Goal: Task Accomplishment & Management: Manage account settings

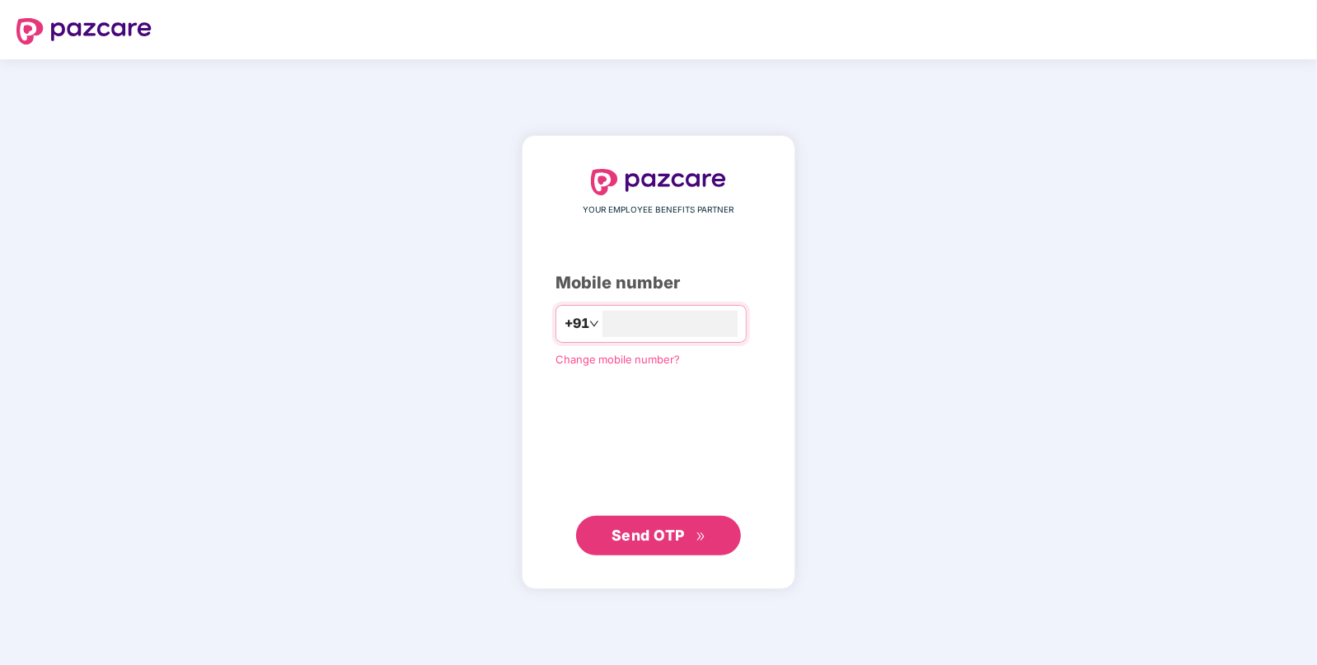
type input "**********"
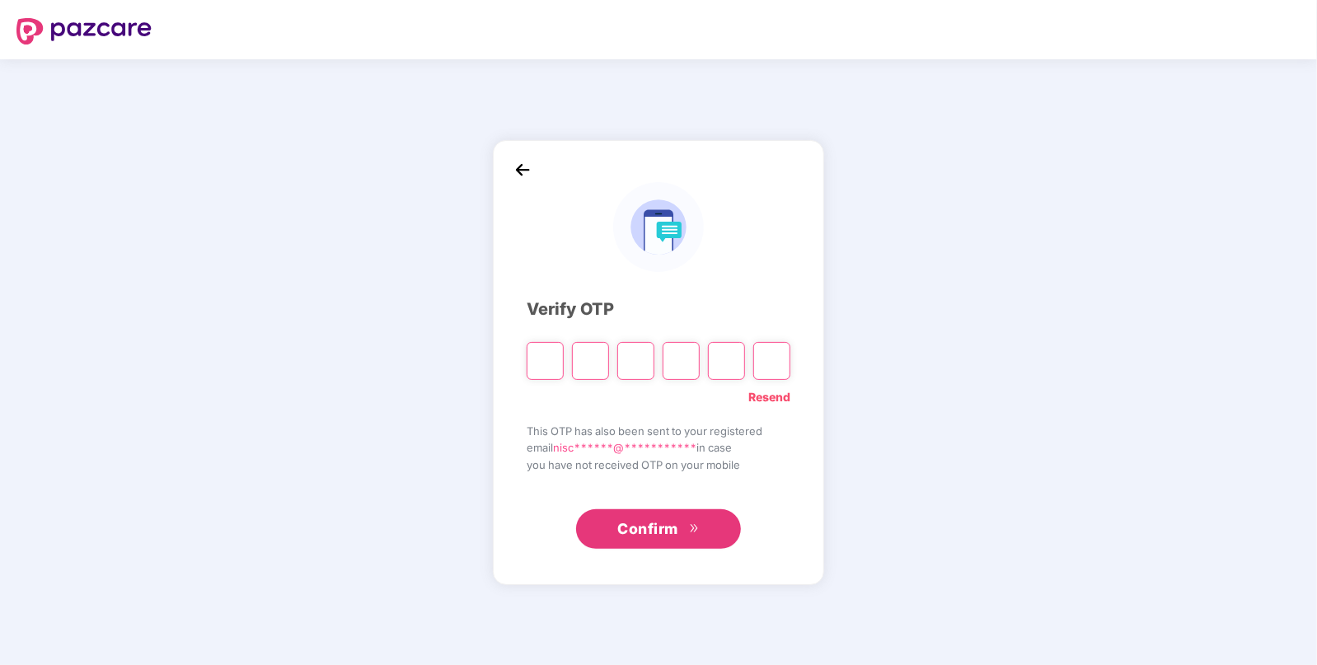
paste input "*"
type input "*"
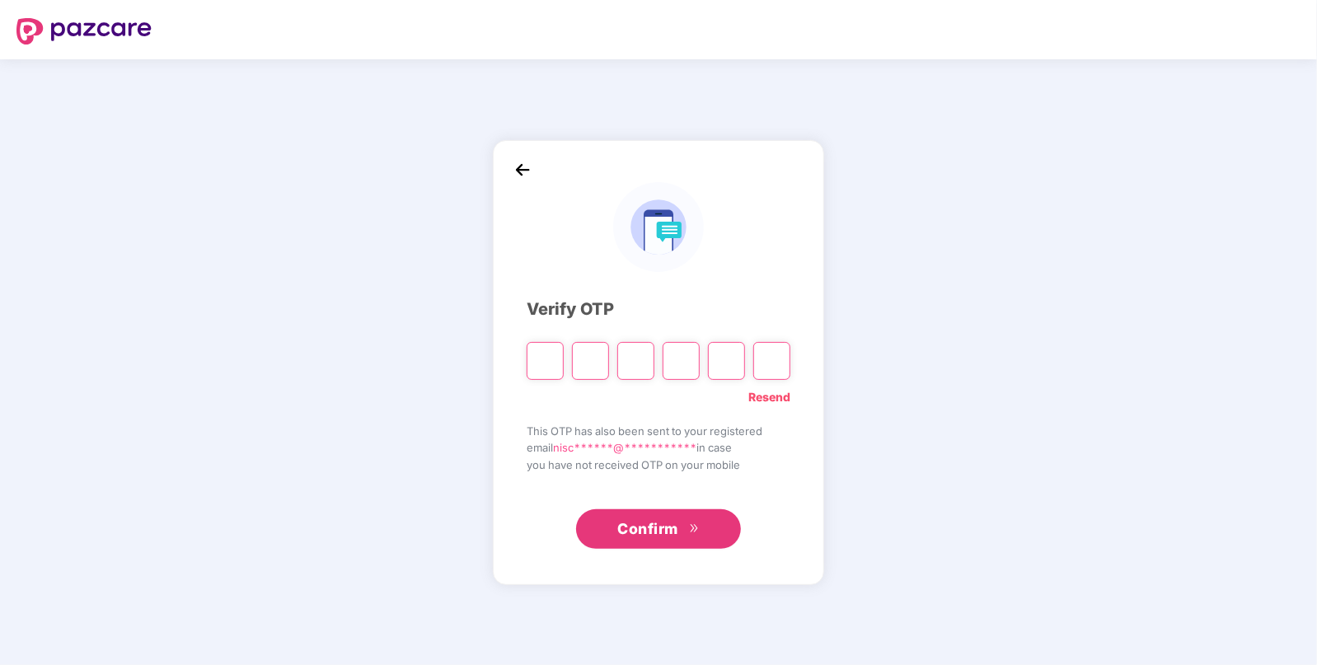
type input "*"
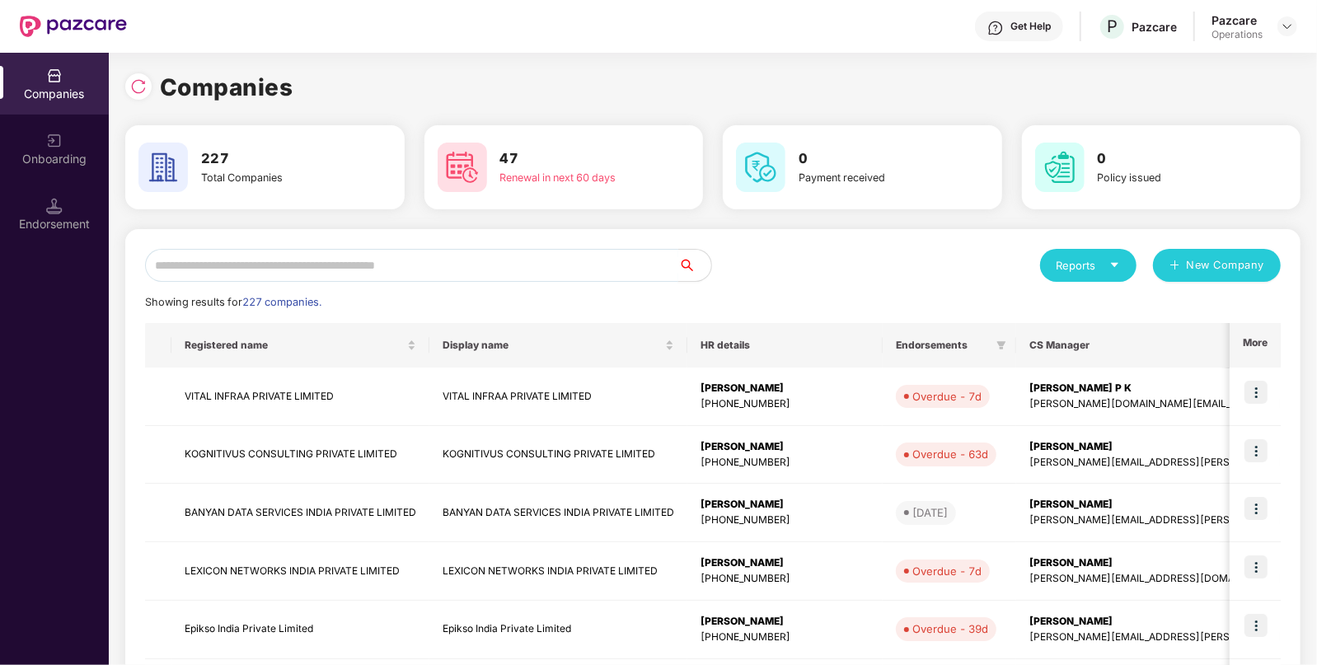
click at [491, 270] on input "text" at bounding box center [411, 265] width 533 height 33
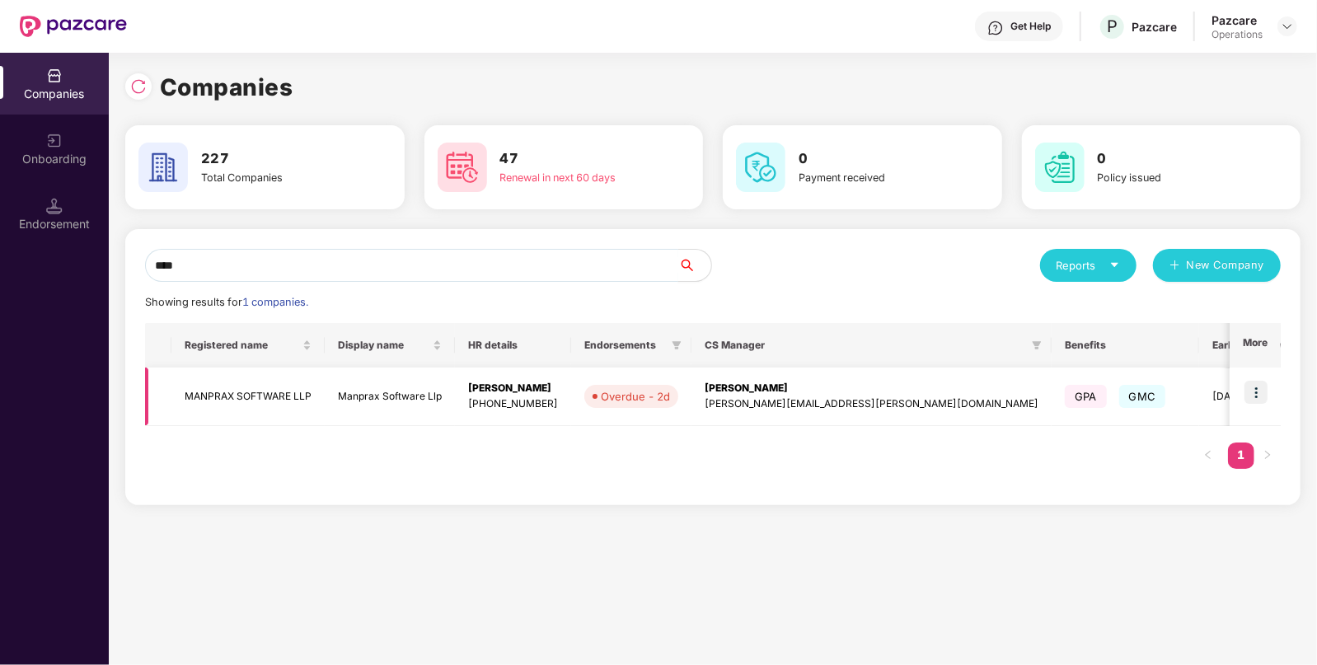
type input "****"
click at [1261, 381] on img at bounding box center [1255, 392] width 23 height 23
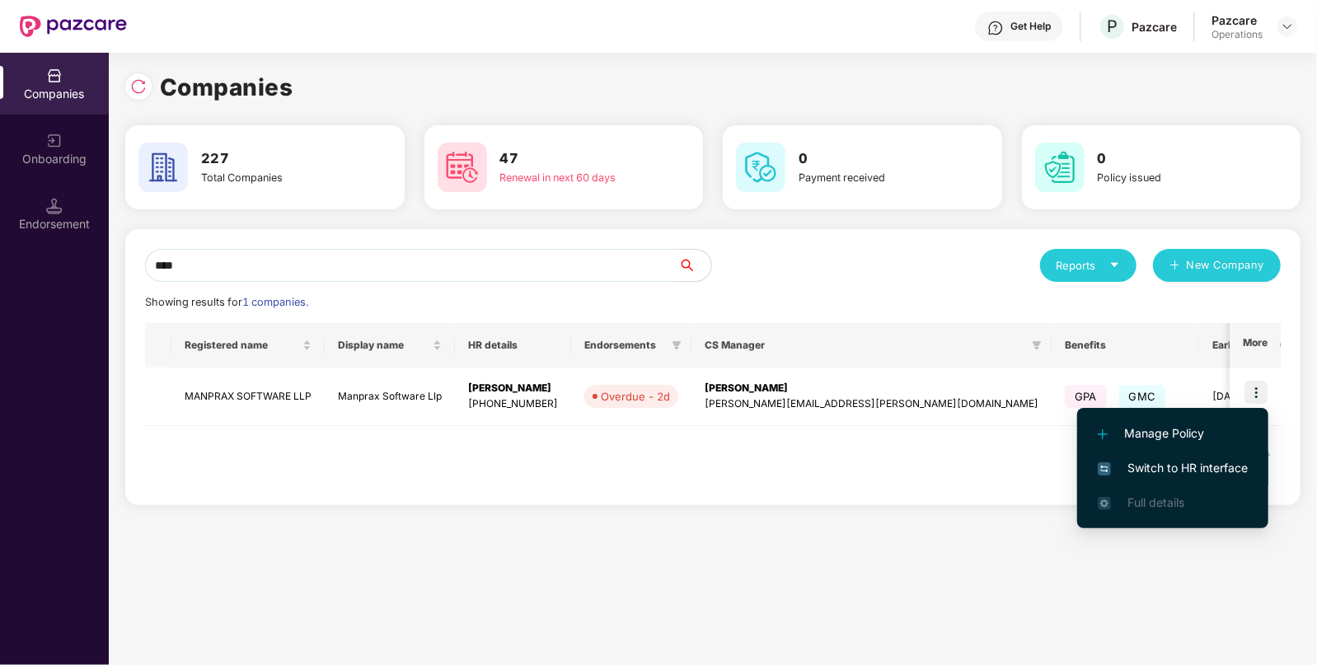
click at [1183, 471] on span "Switch to HR interface" at bounding box center [1173, 468] width 150 height 18
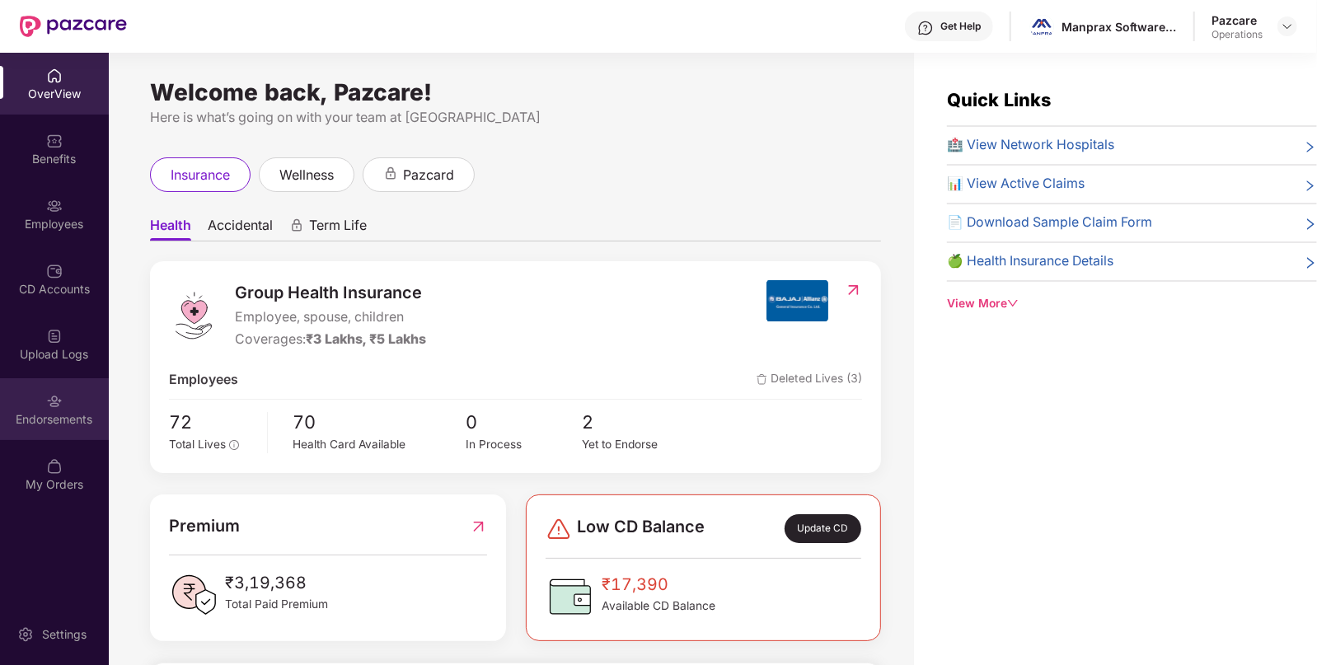
click at [52, 411] on div "Endorsements" at bounding box center [54, 419] width 109 height 16
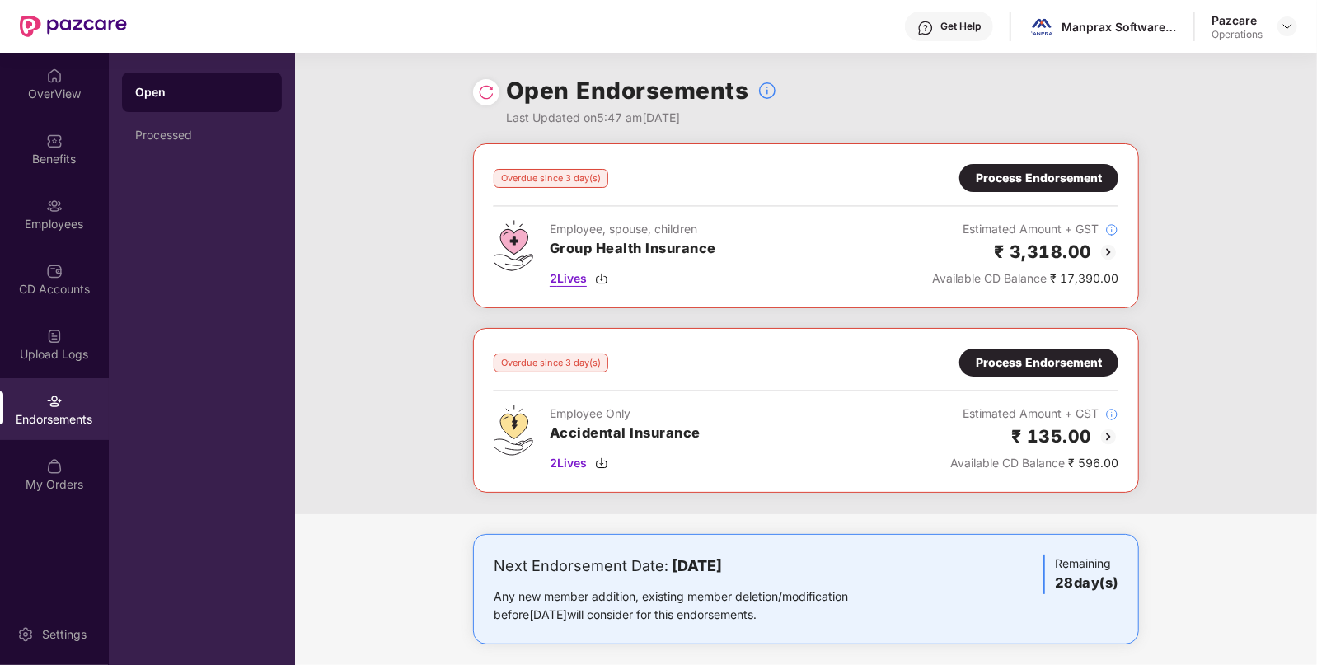
click at [608, 280] on img at bounding box center [601, 278] width 13 height 13
click at [607, 461] on img at bounding box center [601, 463] width 13 height 13
click at [1033, 165] on div "Process Endorsement" at bounding box center [1038, 178] width 159 height 28
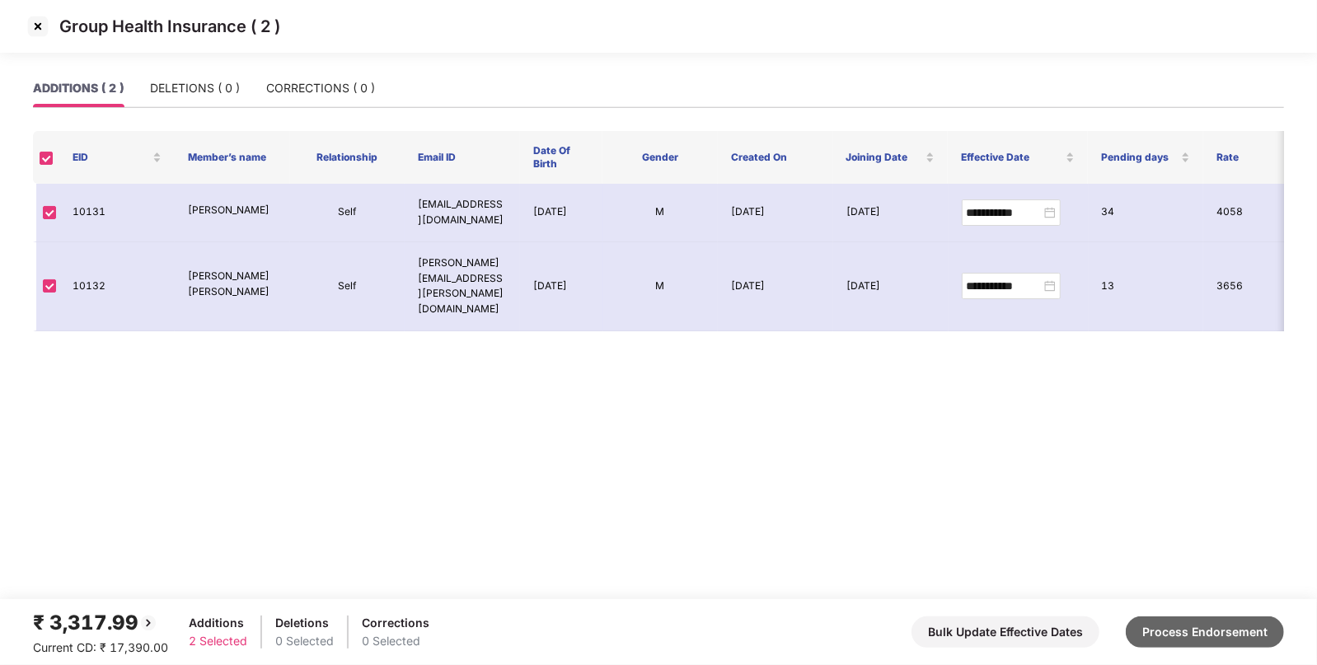
click at [1162, 616] on button "Process Endorsement" at bounding box center [1205, 631] width 158 height 31
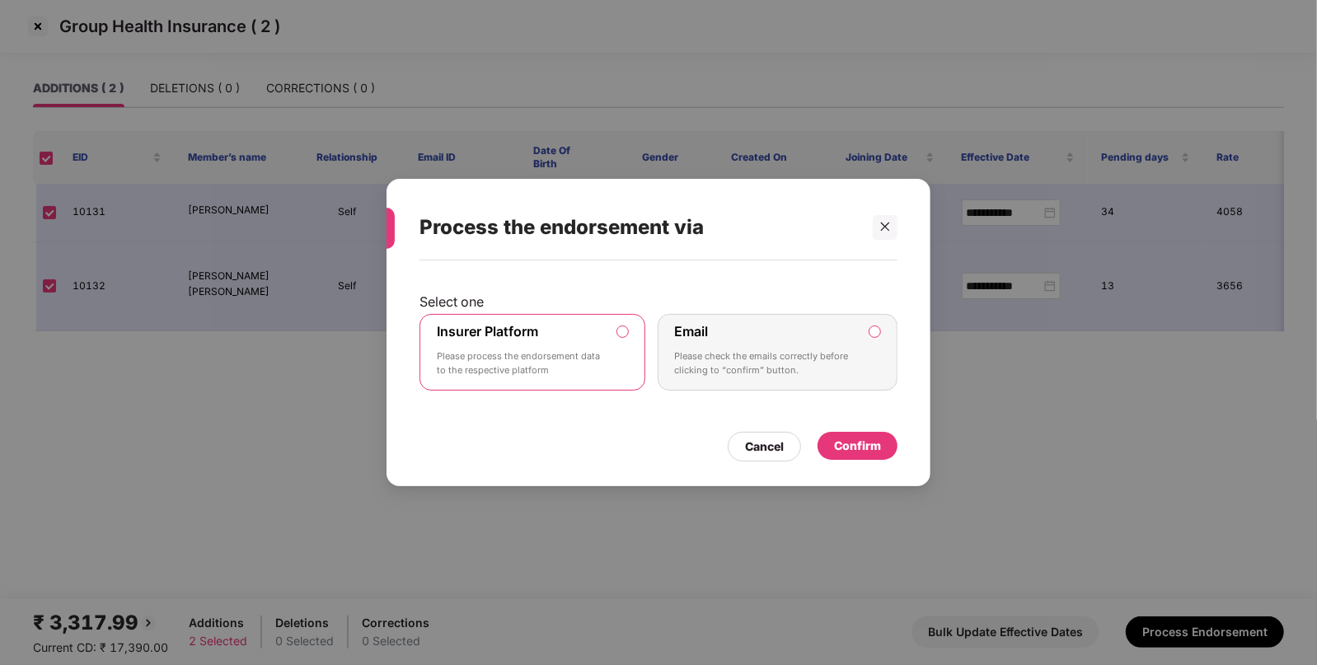
click at [832, 442] on div "Confirm" at bounding box center [857, 446] width 80 height 28
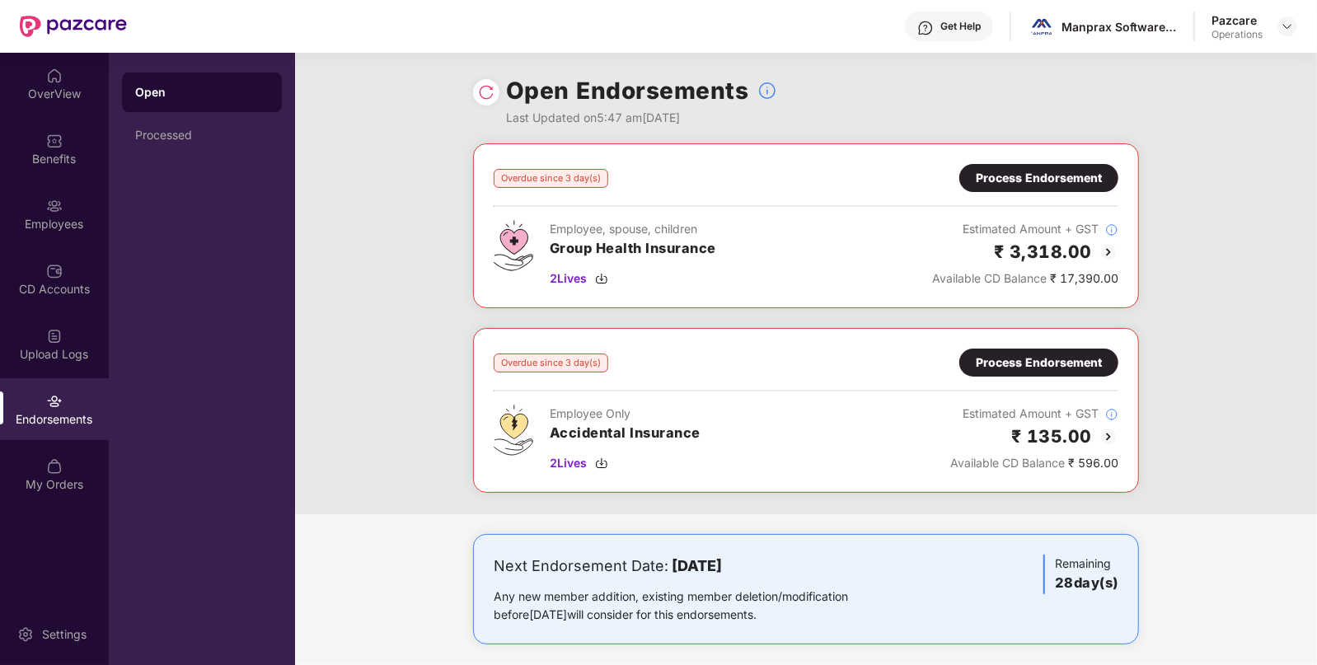
click at [1001, 363] on div "Process Endorsement" at bounding box center [1039, 363] width 126 height 18
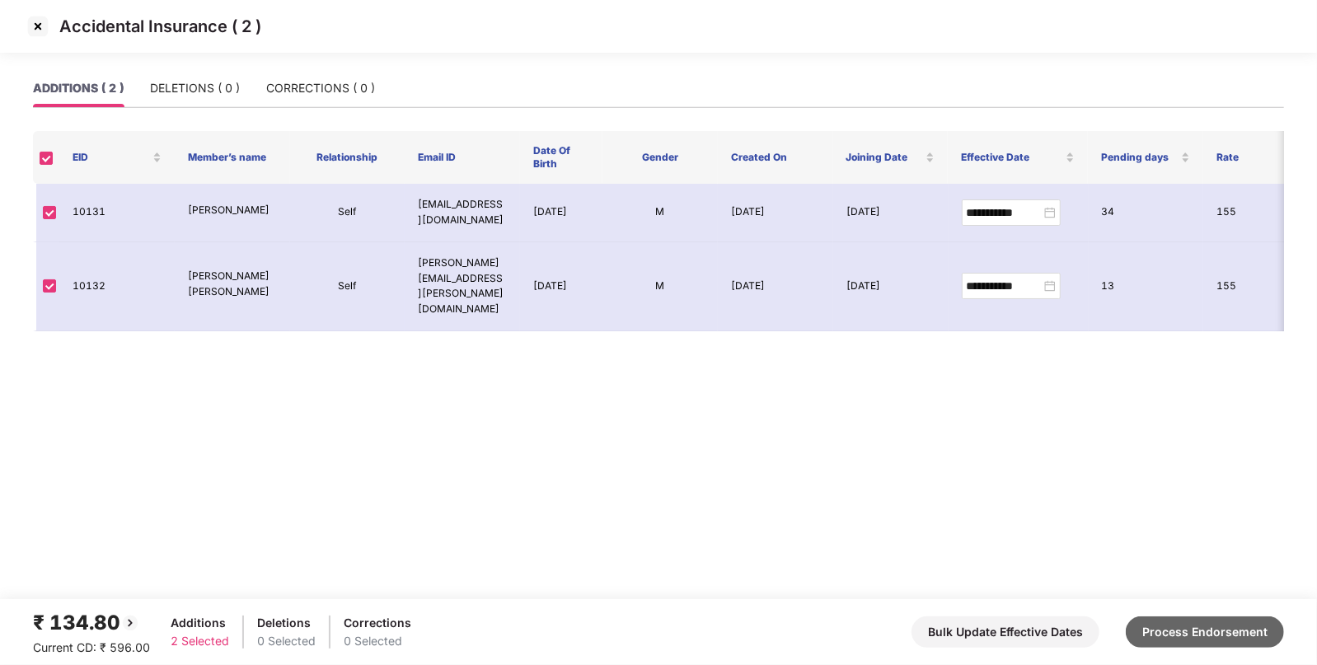
click at [1183, 625] on button "Process Endorsement" at bounding box center [1205, 631] width 158 height 31
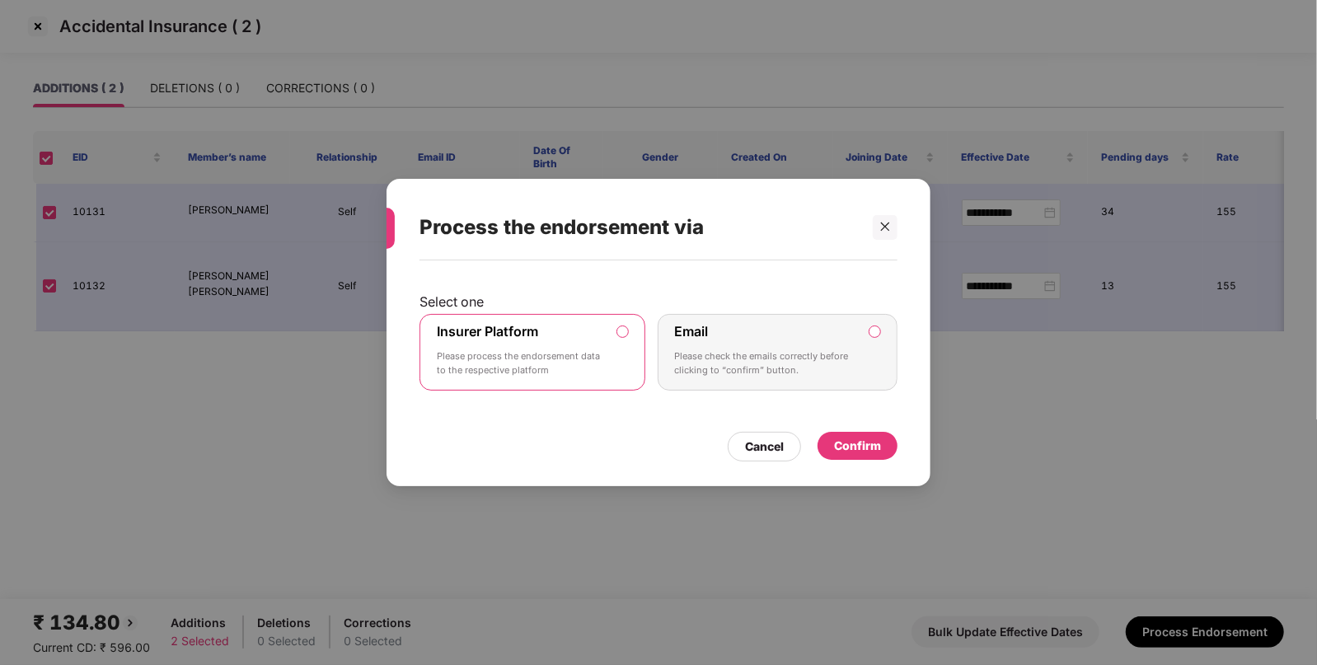
click at [840, 434] on div "Confirm" at bounding box center [857, 446] width 80 height 28
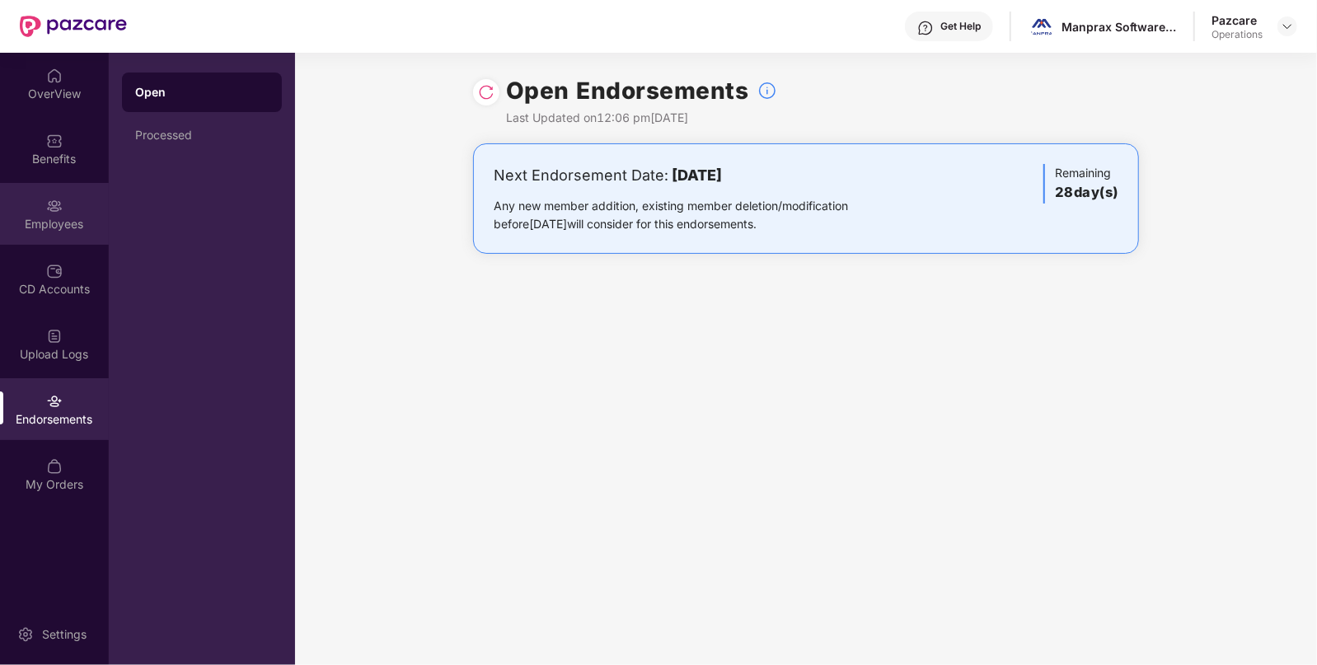
click at [77, 223] on div "Employees" at bounding box center [54, 224] width 109 height 16
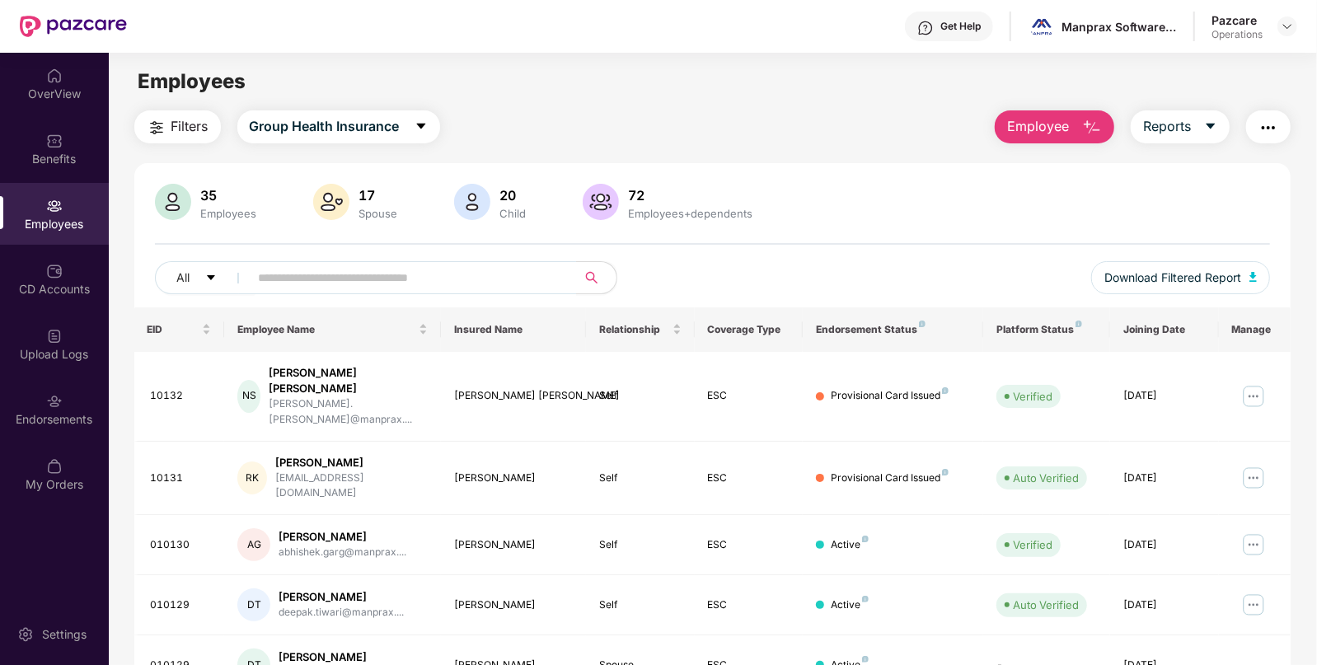
click at [1266, 132] on img "button" at bounding box center [1268, 128] width 20 height 20
click at [1282, 23] on img at bounding box center [1287, 26] width 13 height 13
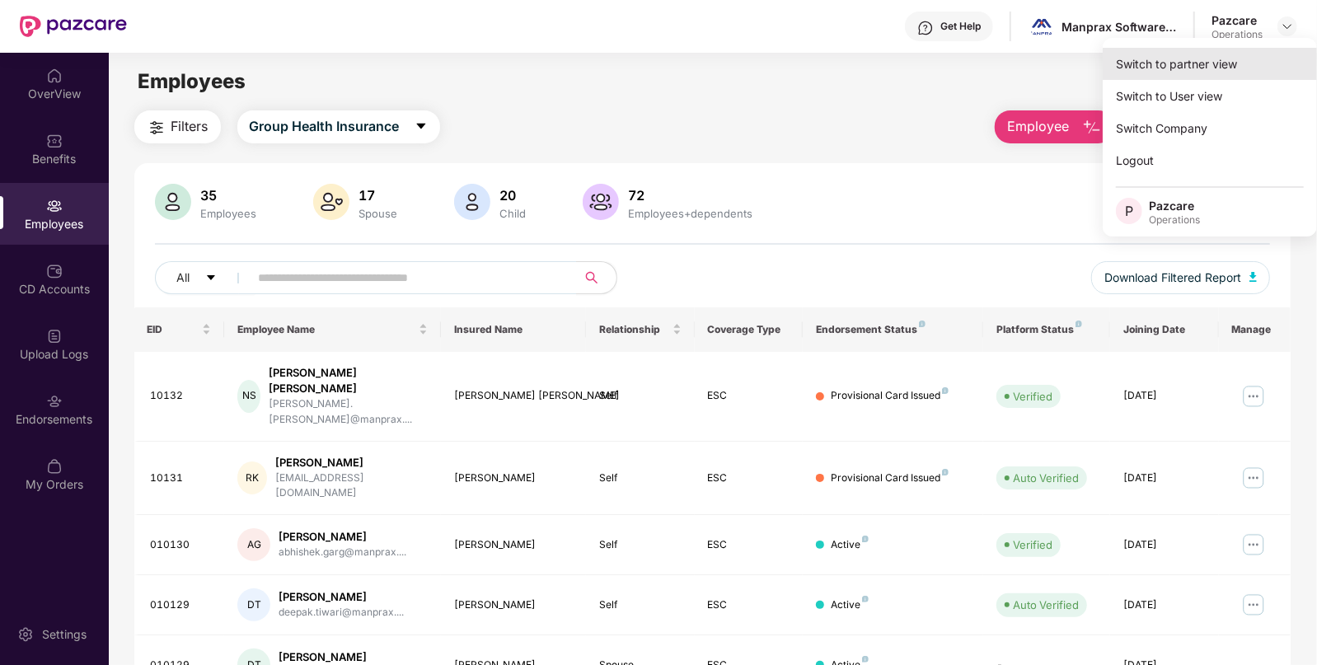
click at [1190, 58] on div "Switch to partner view" at bounding box center [1210, 64] width 214 height 32
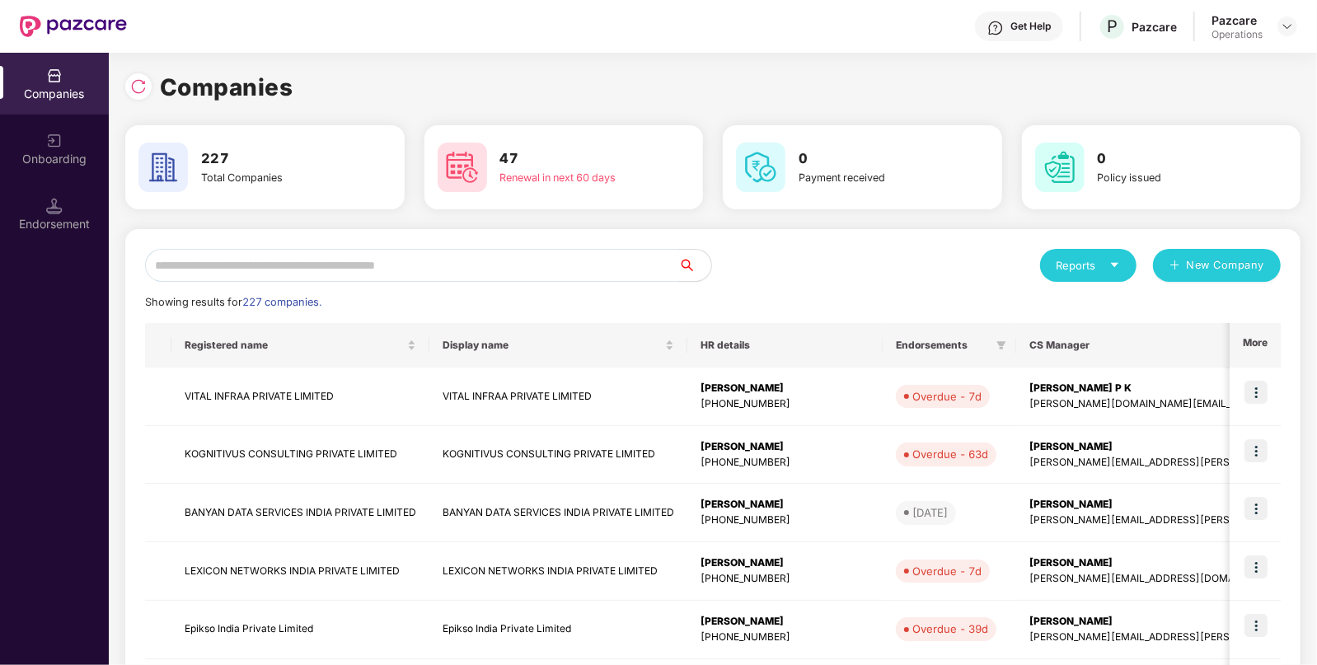
click at [363, 260] on input "text" at bounding box center [411, 265] width 533 height 33
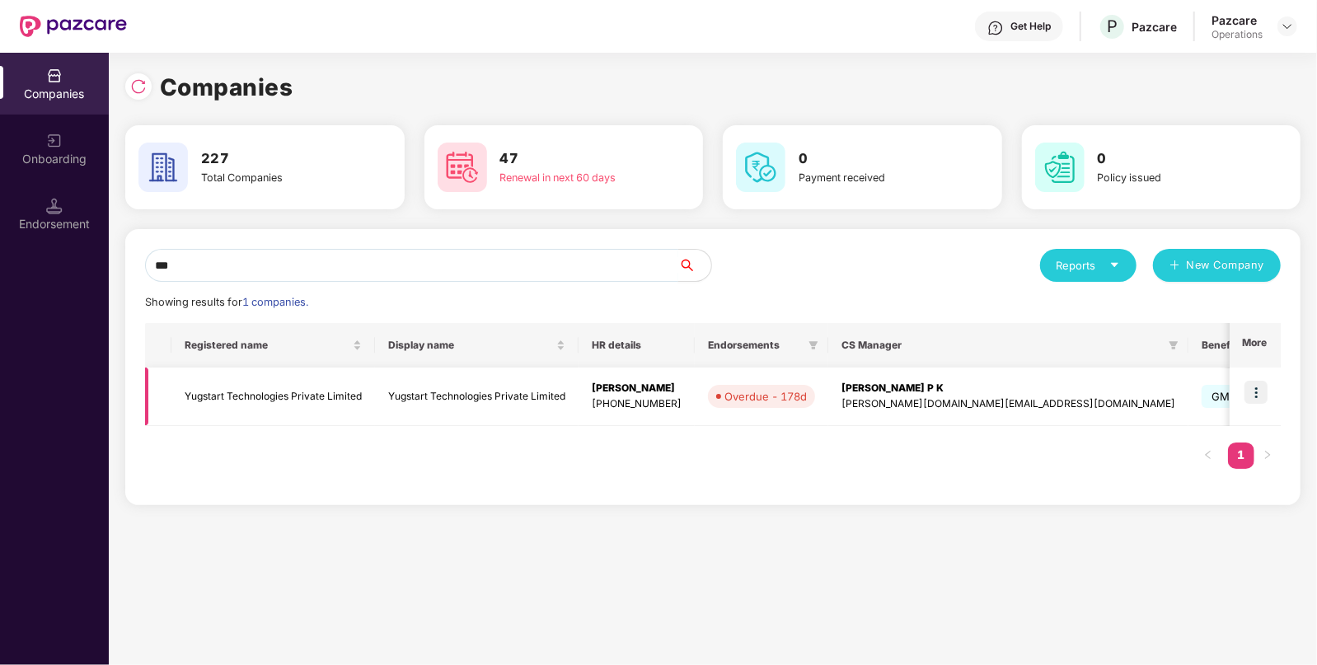
type input "***"
click at [1265, 391] on img at bounding box center [1255, 392] width 23 height 23
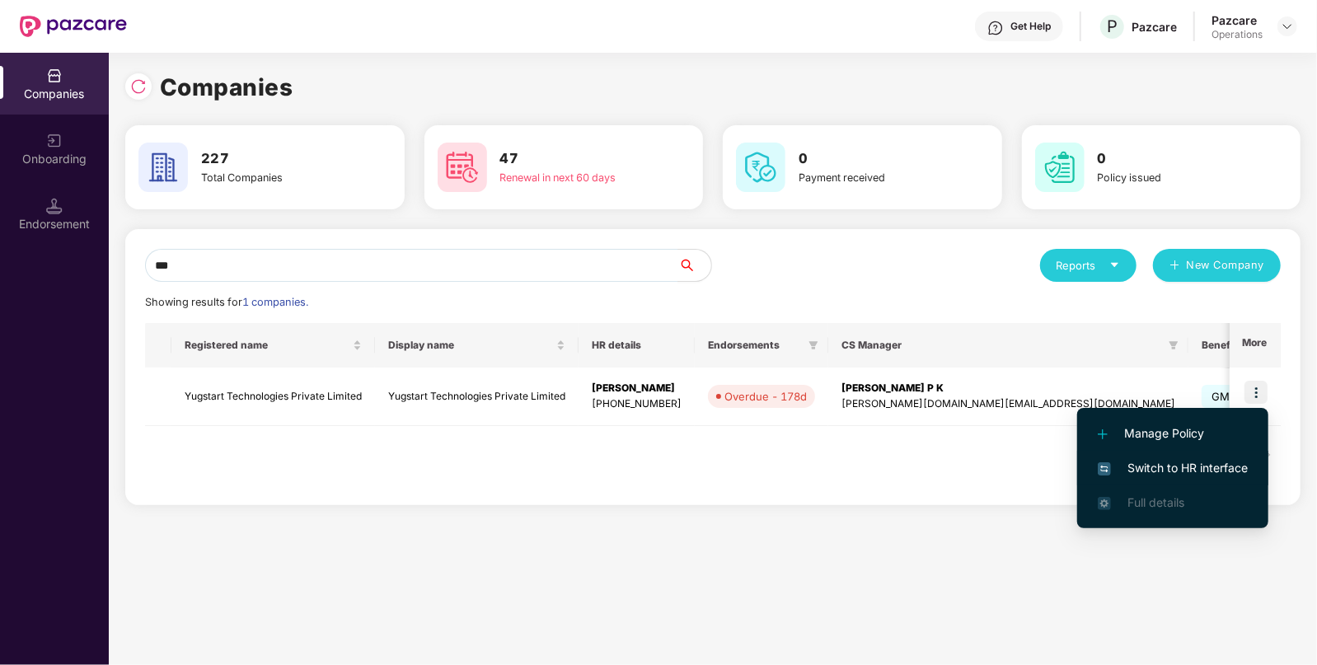
click at [1142, 467] on span "Switch to HR interface" at bounding box center [1173, 468] width 150 height 18
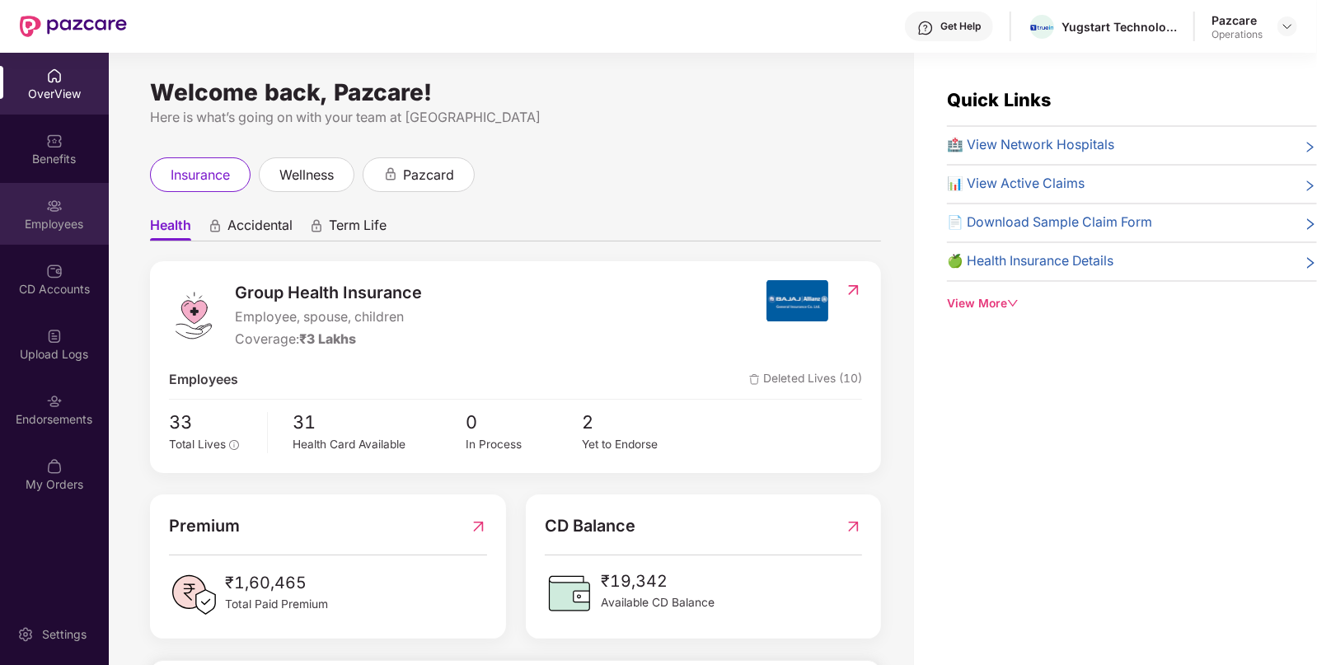
click at [55, 218] on div "Employees" at bounding box center [54, 224] width 109 height 16
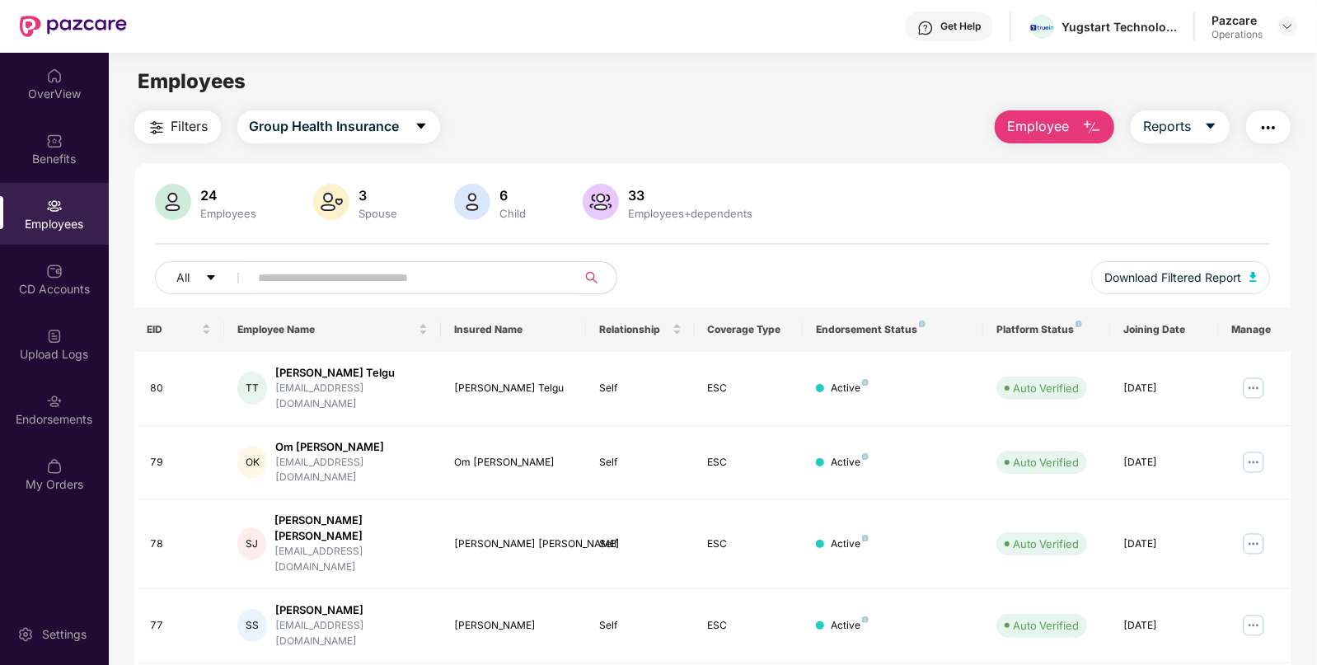
click at [1263, 136] on img "button" at bounding box center [1268, 128] width 20 height 20
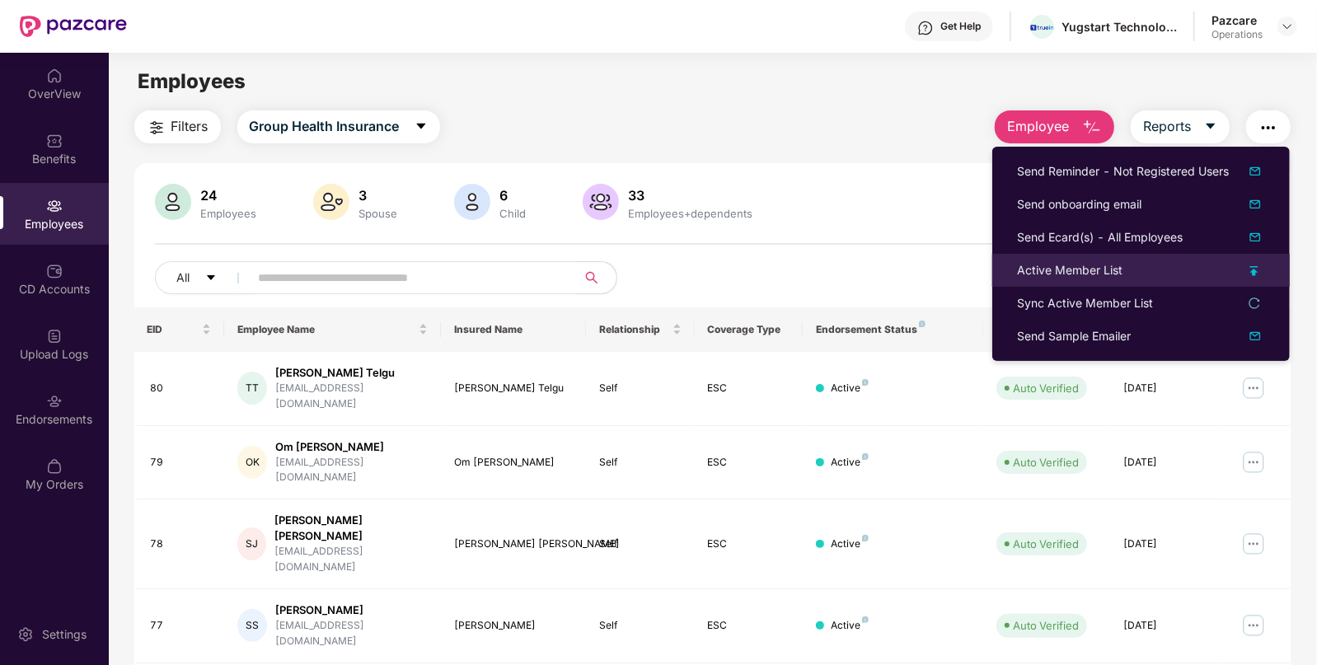
click at [1058, 267] on div "Active Member List" at bounding box center [1069, 270] width 105 height 18
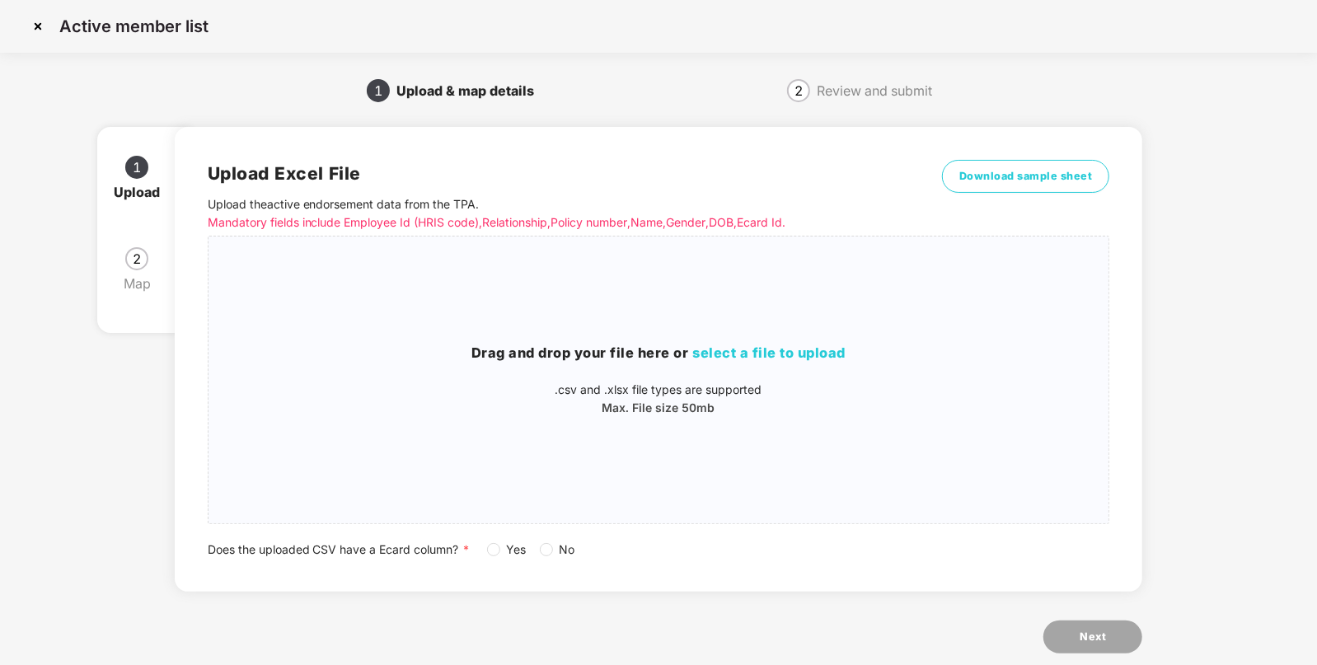
click at [36, 24] on img at bounding box center [38, 26] width 26 height 26
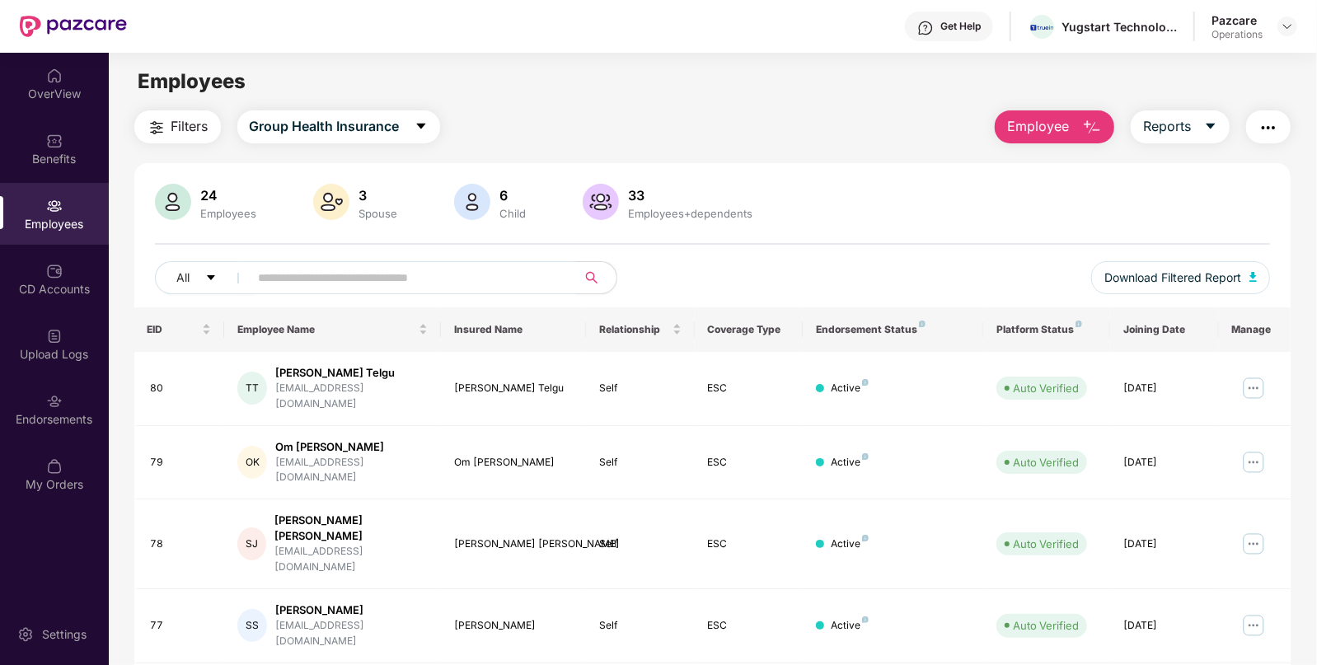
click at [1272, 126] on img "button" at bounding box center [1268, 128] width 20 height 20
click at [165, 123] on img "button" at bounding box center [157, 128] width 20 height 20
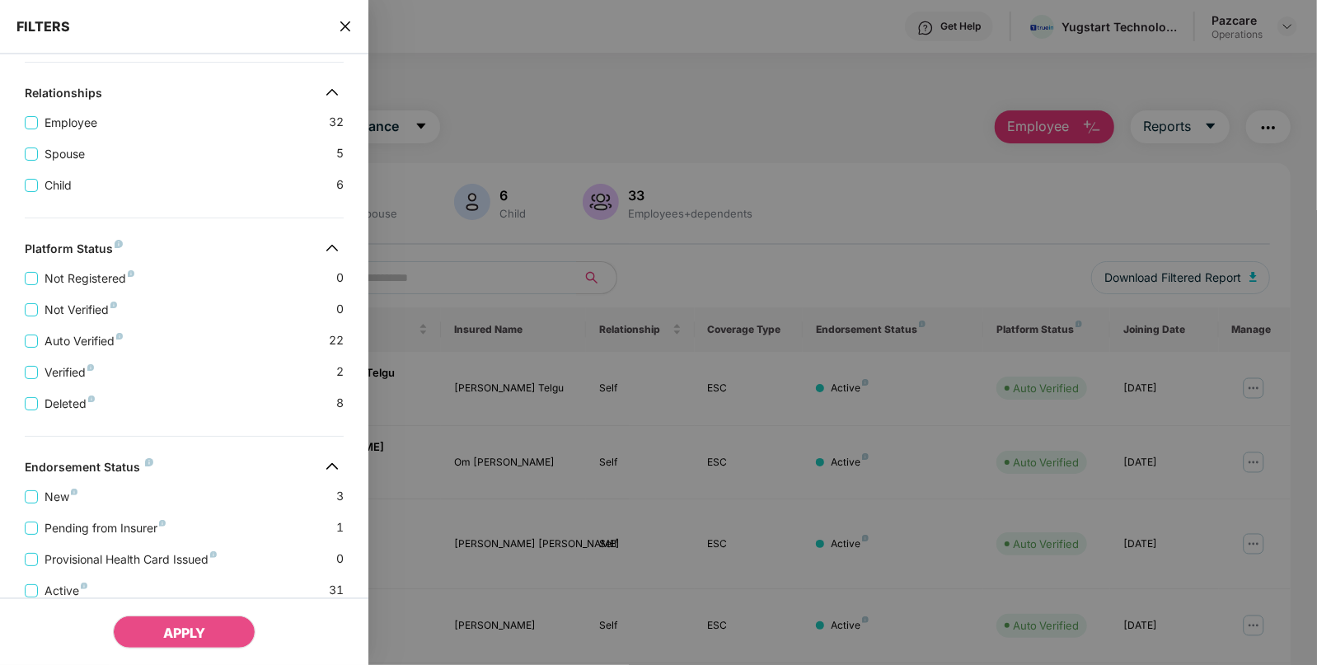
scroll to position [378, 0]
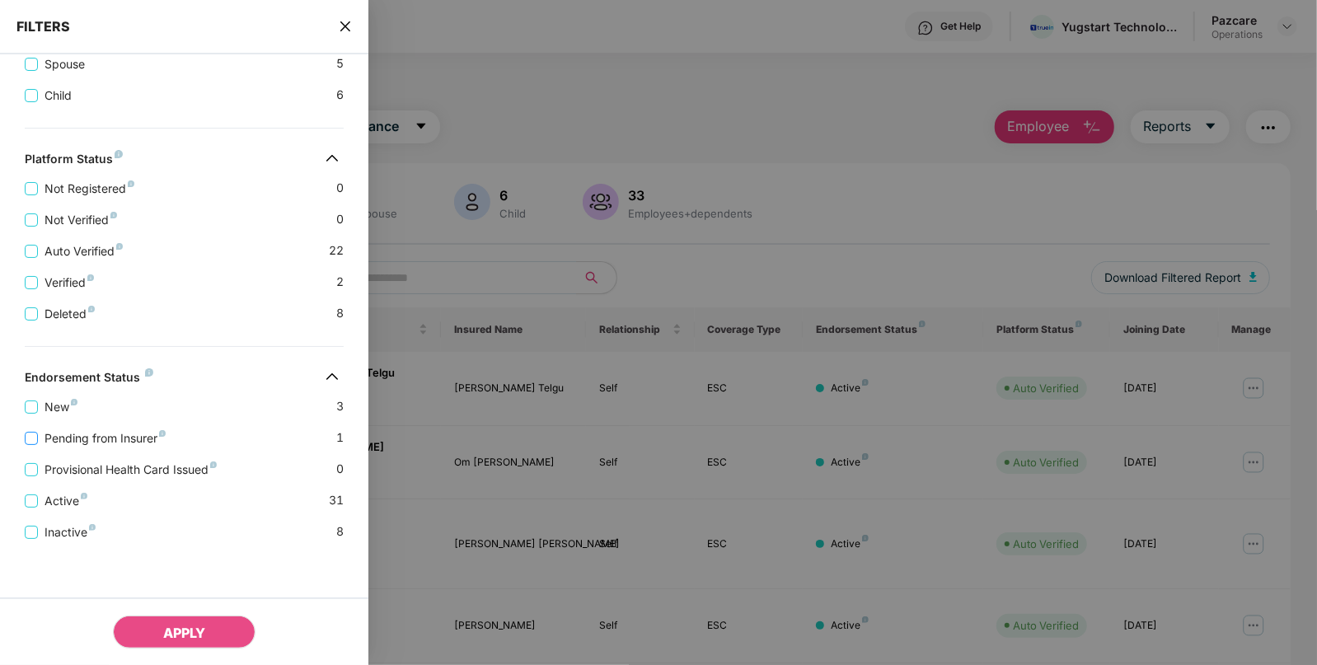
click at [52, 430] on span "Pending from Insurer" at bounding box center [105, 438] width 134 height 18
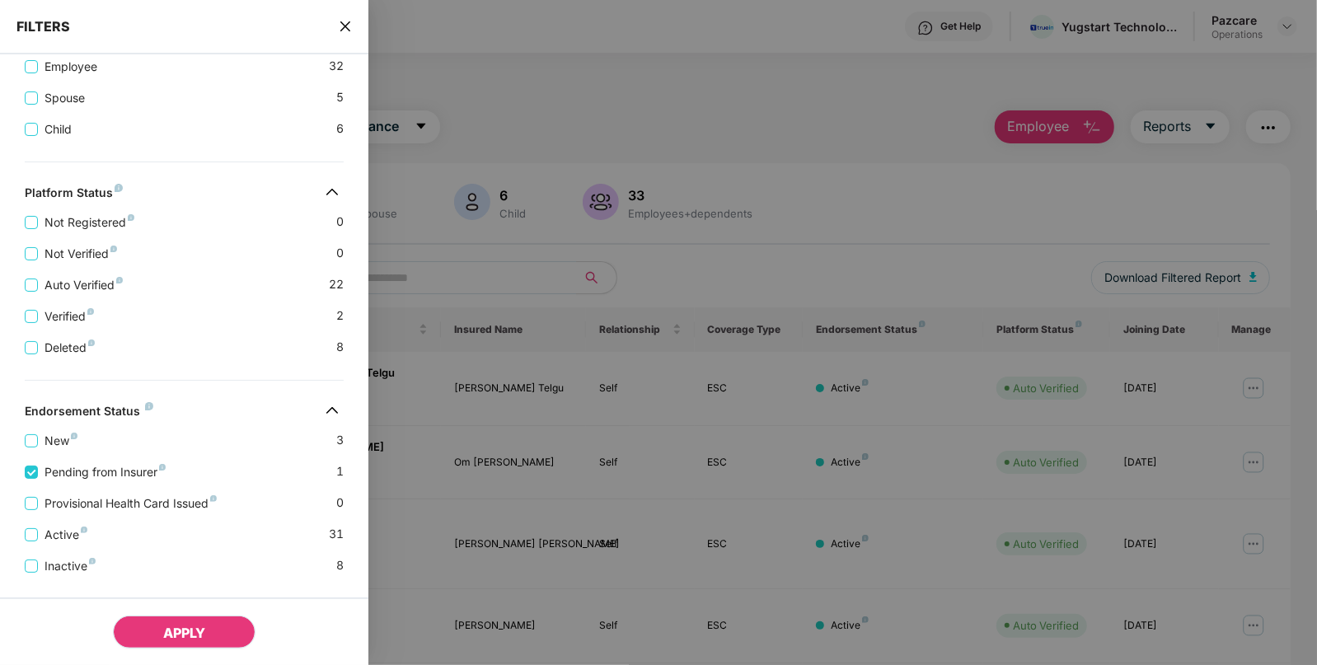
click at [168, 631] on span "APPLY" at bounding box center [184, 633] width 42 height 16
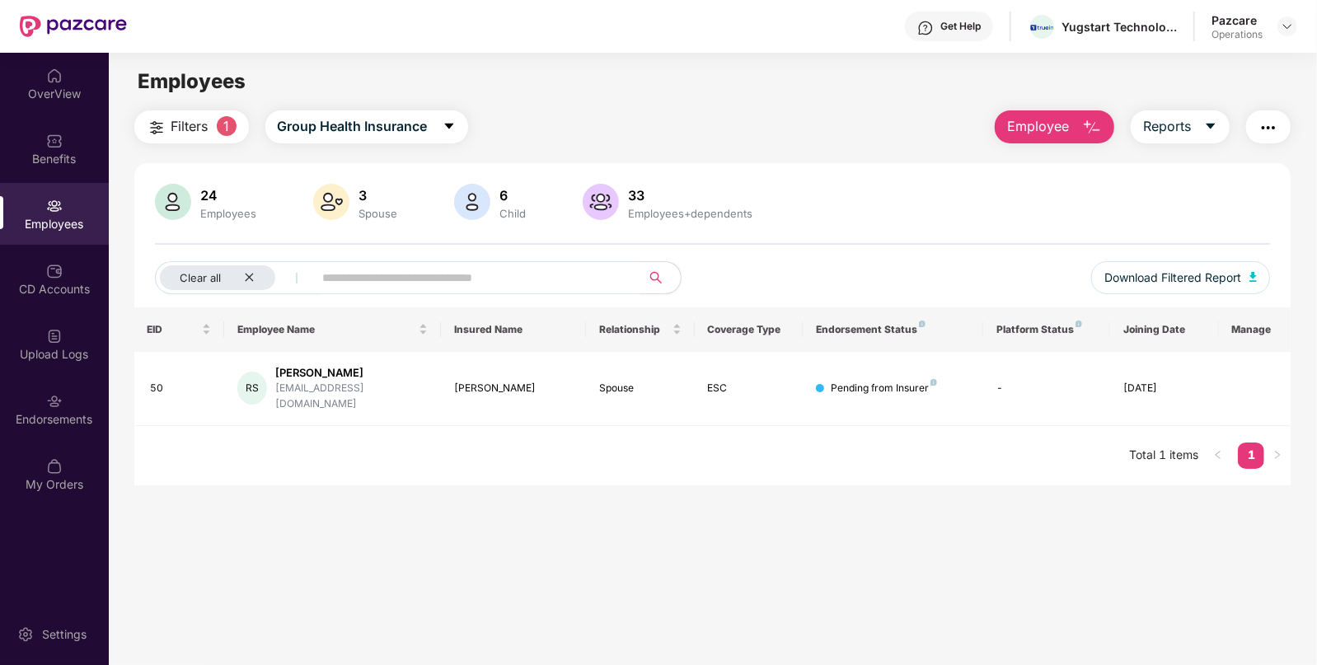
click at [1266, 128] on img "button" at bounding box center [1268, 128] width 20 height 20
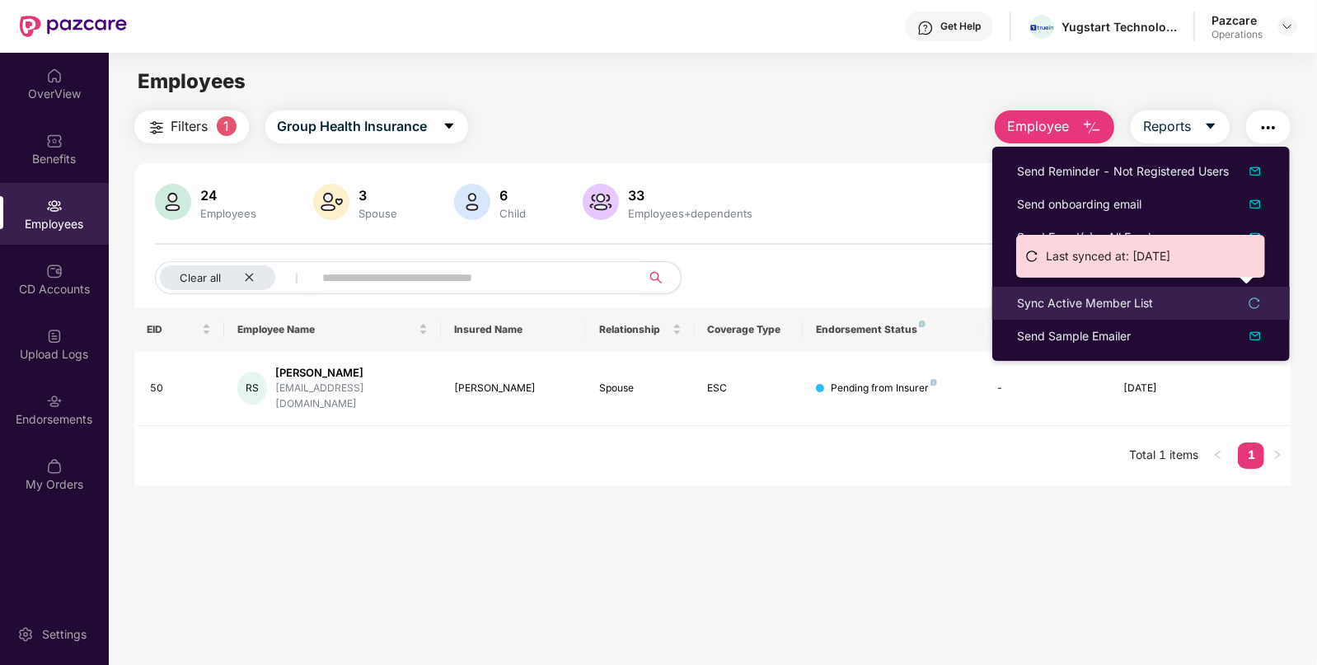
click at [1073, 295] on div "Sync Active Member List" at bounding box center [1085, 303] width 136 height 18
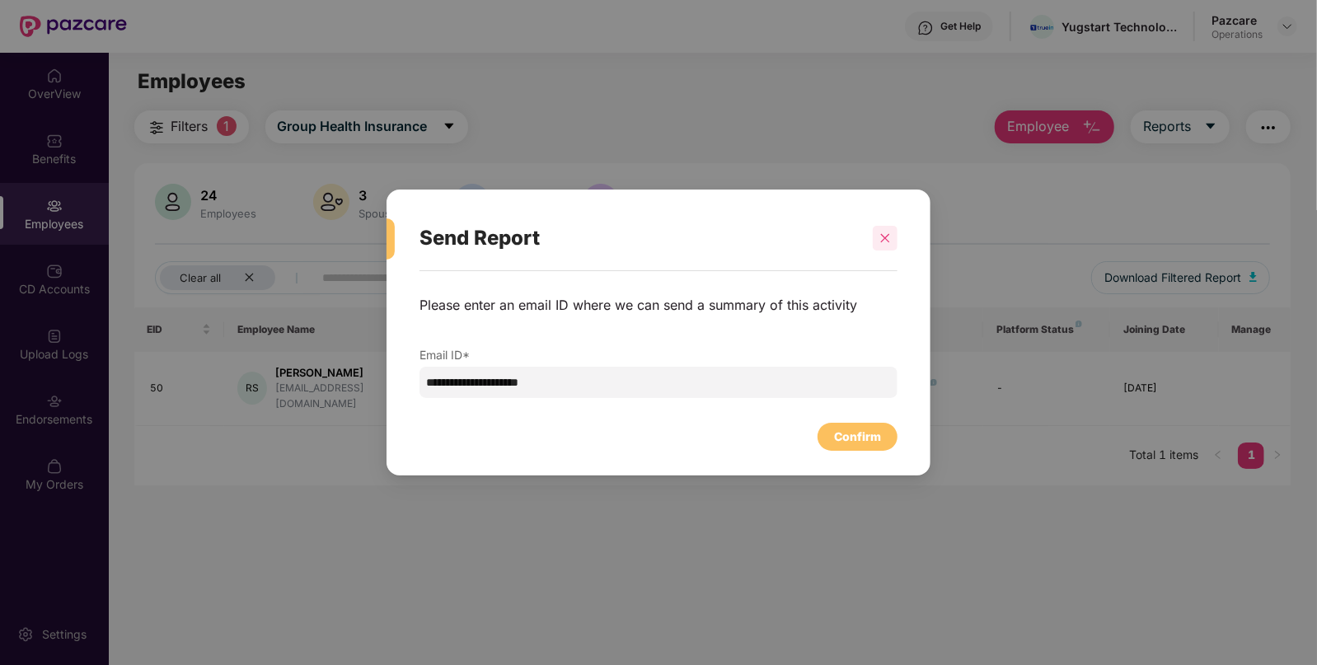
click at [886, 236] on icon "close" at bounding box center [885, 238] width 12 height 12
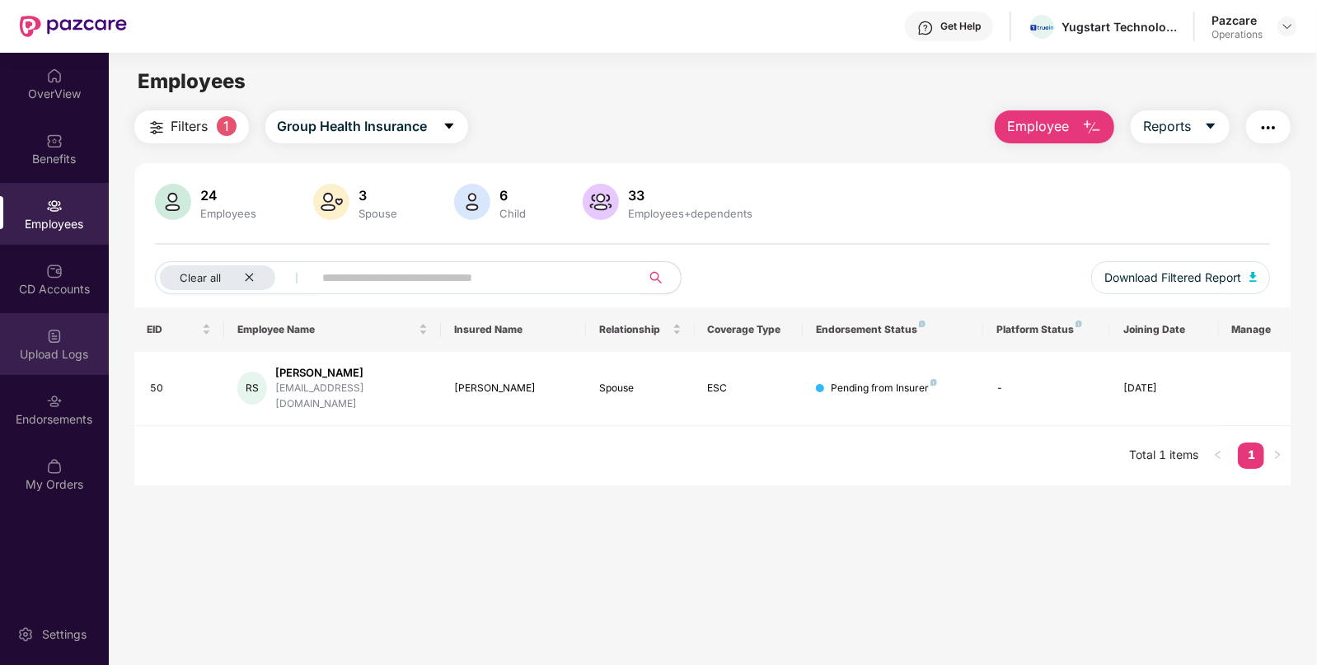
click at [39, 335] on div "Upload Logs" at bounding box center [54, 344] width 109 height 62
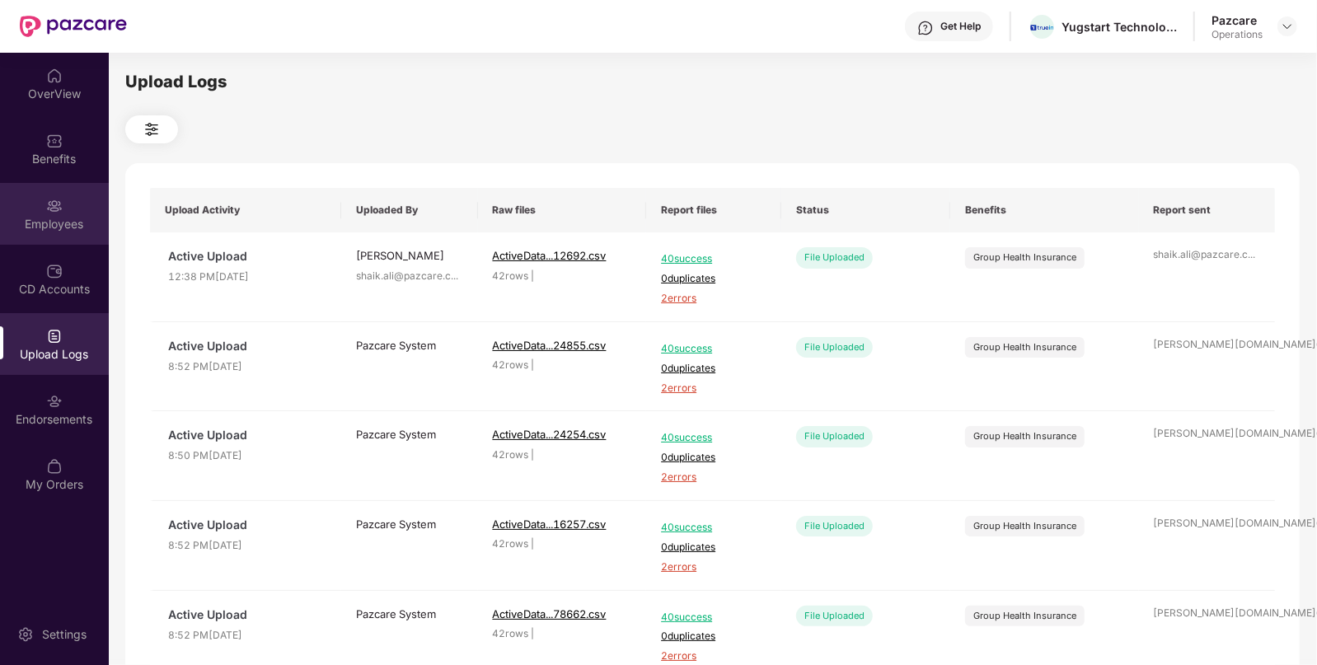
click at [41, 223] on div "Employees" at bounding box center [54, 224] width 109 height 16
